Goal: Task Accomplishment & Management: Use online tool/utility

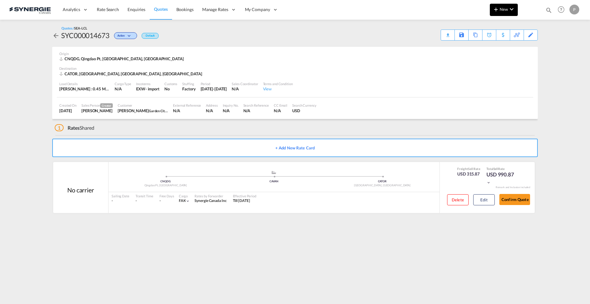
click at [500, 5] on button "New" at bounding box center [504, 10] width 28 height 12
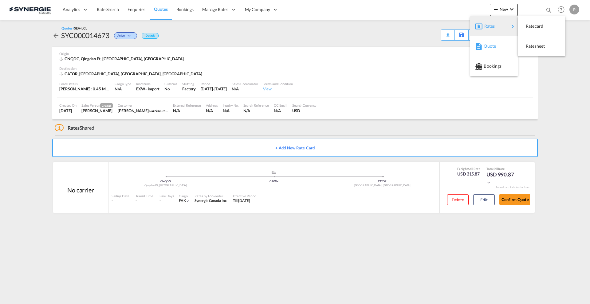
click at [483, 39] on div "Quote" at bounding box center [494, 45] width 38 height 15
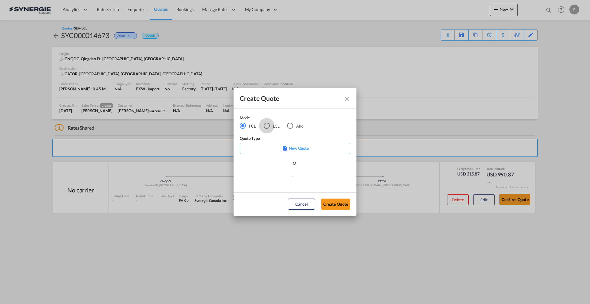
click at [265, 127] on div "LCL" at bounding box center [267, 126] width 6 height 6
click at [281, 181] on md-select "Select template *NEW* FCL FREEHAND / DAP [PERSON_NAME] | [DATE] *NEW* Import FC…" at bounding box center [295, 178] width 111 height 12
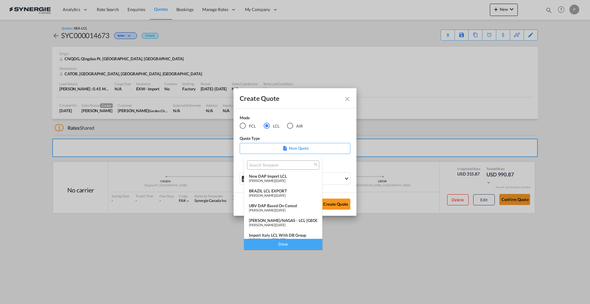
click at [348, 102] on md-backdrop at bounding box center [295, 152] width 590 height 304
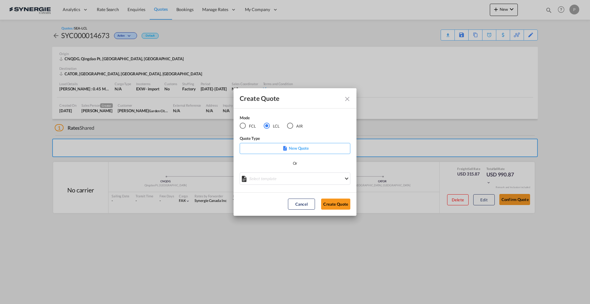
click at [348, 100] on md-icon "Close dialog" at bounding box center [347, 98] width 7 height 7
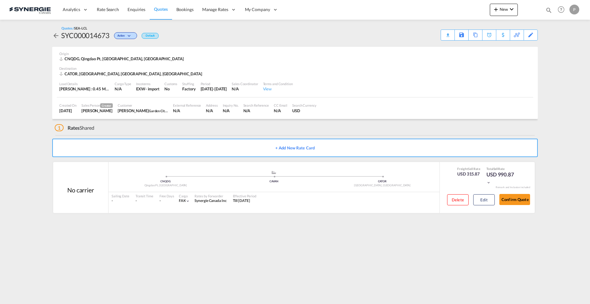
click at [160, 9] on span "Quotes" at bounding box center [161, 8] width 14 height 5
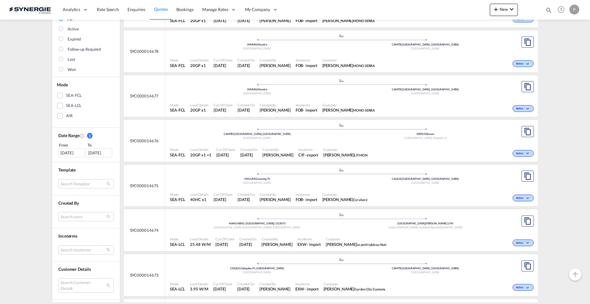
scroll to position [154, 0]
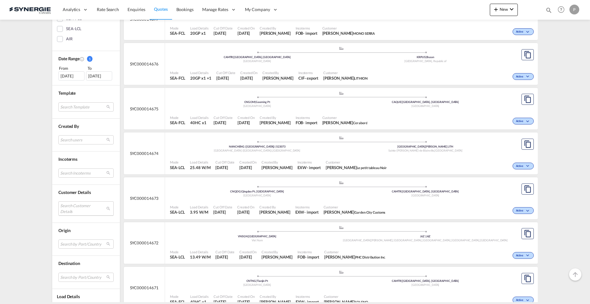
click at [81, 212] on md-select "Search Customer Details user name user [PERSON_NAME] [PERSON_NAME][EMAIL_ADDRES…" at bounding box center [85, 208] width 55 height 14
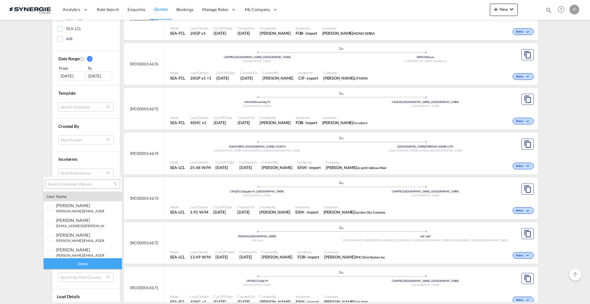
click at [81, 180] on div at bounding box center [82, 184] width 75 height 9
click at [81, 185] on input "search" at bounding box center [80, 185] width 66 height 6
type input "bolide"
click at [82, 212] on span "bolide" at bounding box center [80, 211] width 10 height 4
click at [83, 263] on div "Done" at bounding box center [83, 263] width 78 height 11
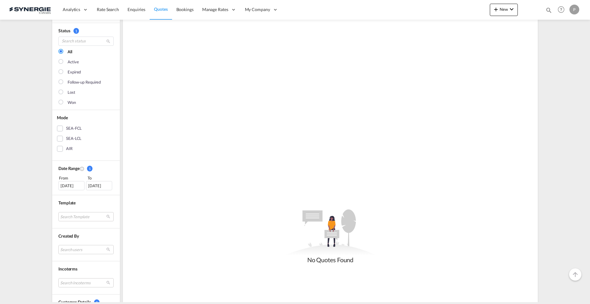
scroll to position [77, 0]
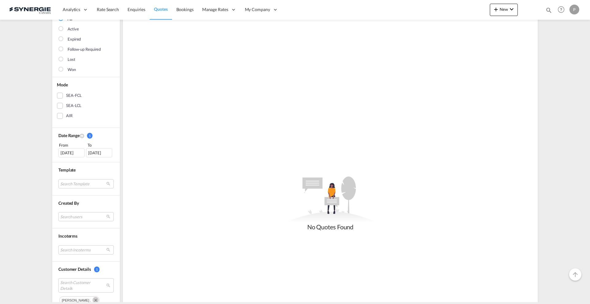
click at [74, 155] on div "[DATE]" at bounding box center [71, 152] width 26 height 9
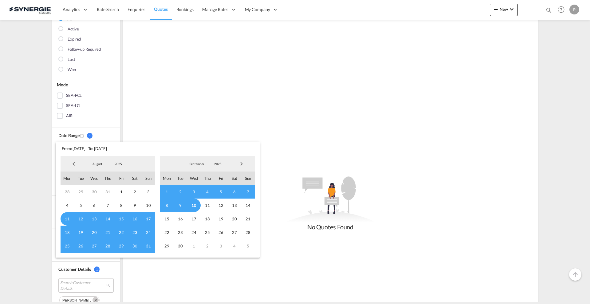
click at [75, 162] on span "Previous Month" at bounding box center [74, 164] width 12 height 12
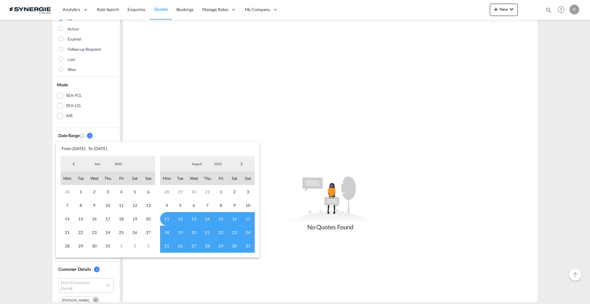
click at [75, 162] on span "Previous Month" at bounding box center [74, 164] width 12 height 12
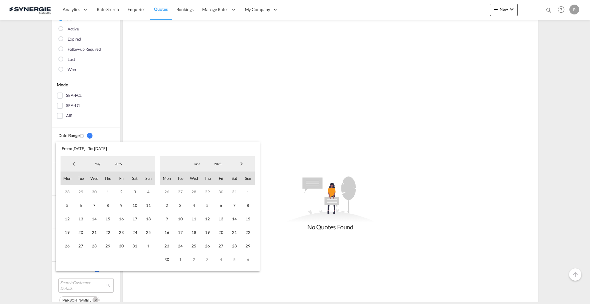
click at [75, 162] on span "Previous Month" at bounding box center [74, 164] width 12 height 12
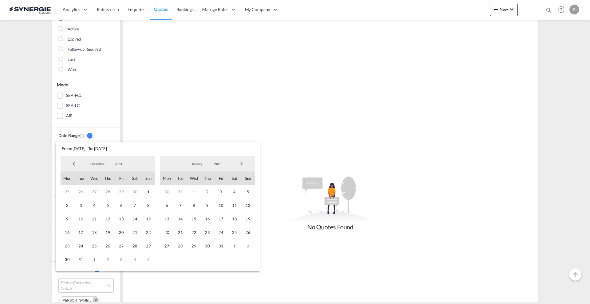
click at [75, 162] on span "Previous Month" at bounding box center [74, 164] width 12 height 12
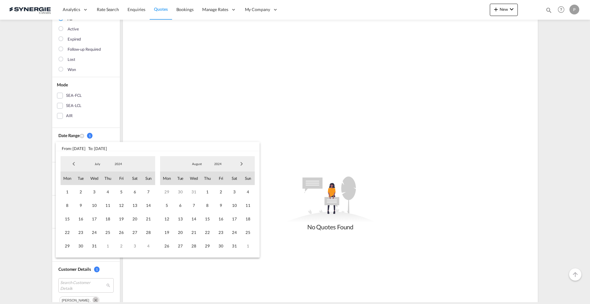
click at [75, 162] on span "Previous Month" at bounding box center [74, 164] width 12 height 12
click at [133, 194] on span "1" at bounding box center [135, 192] width 14 height 14
click at [247, 165] on span "Next Month" at bounding box center [241, 164] width 12 height 12
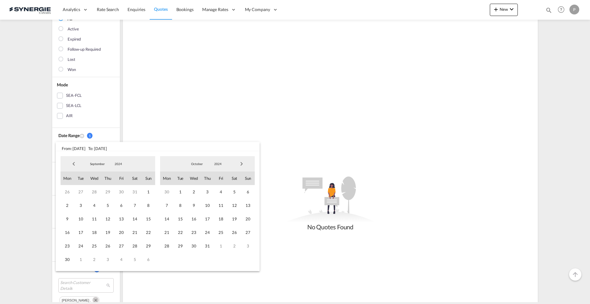
click at [247, 165] on span "Next Month" at bounding box center [241, 164] width 12 height 12
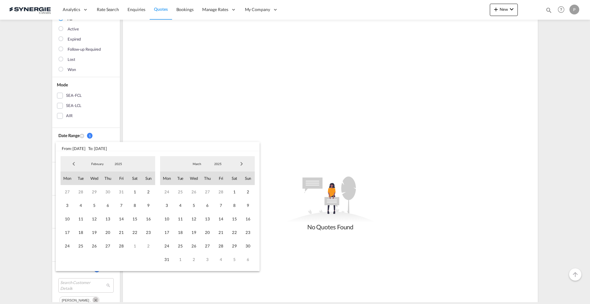
click at [247, 165] on span "Next Month" at bounding box center [241, 164] width 12 height 12
click at [239, 207] on span "12" at bounding box center [235, 206] width 14 height 14
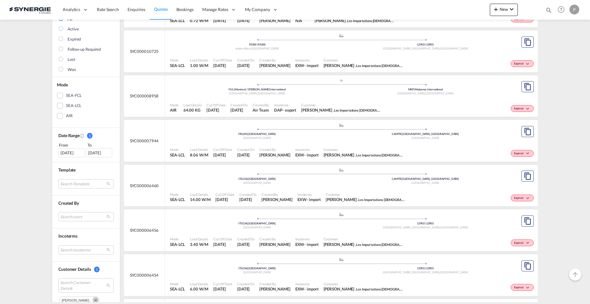
scroll to position [115, 0]
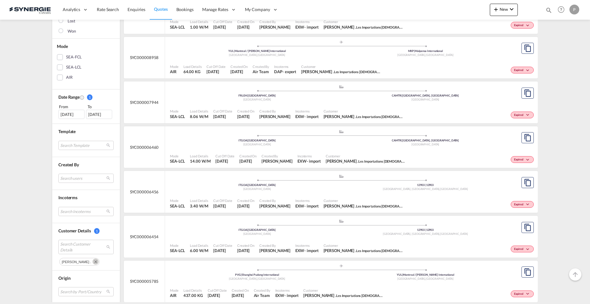
click at [355, 199] on span "Customer" at bounding box center [364, 200] width 80 height 5
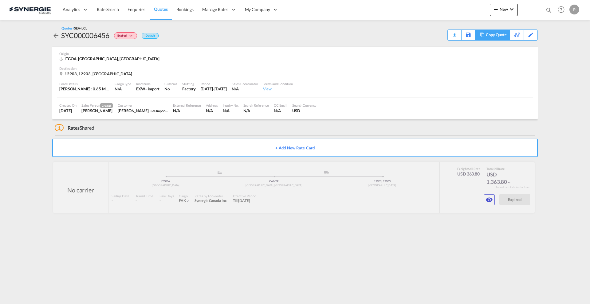
click at [500, 36] on div "Copy Quote" at bounding box center [496, 35] width 21 height 10
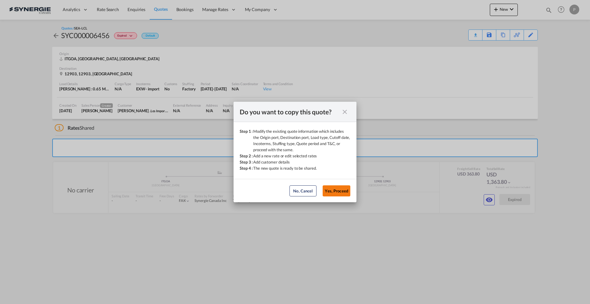
click at [336, 187] on button "Yes, Proceed" at bounding box center [337, 190] width 28 height 11
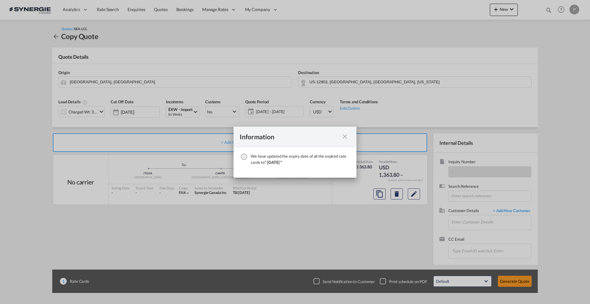
click at [342, 133] on md-icon "icon-close fg-AAA8AD cursor" at bounding box center [344, 136] width 7 height 7
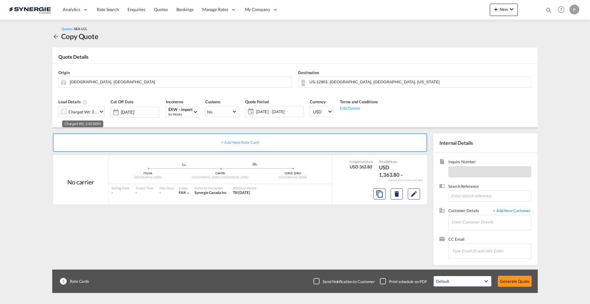
click at [79, 113] on div "Charged Wt: 3.40 W/M" at bounding box center [83, 112] width 29 height 9
